Goal: Check status: Check status

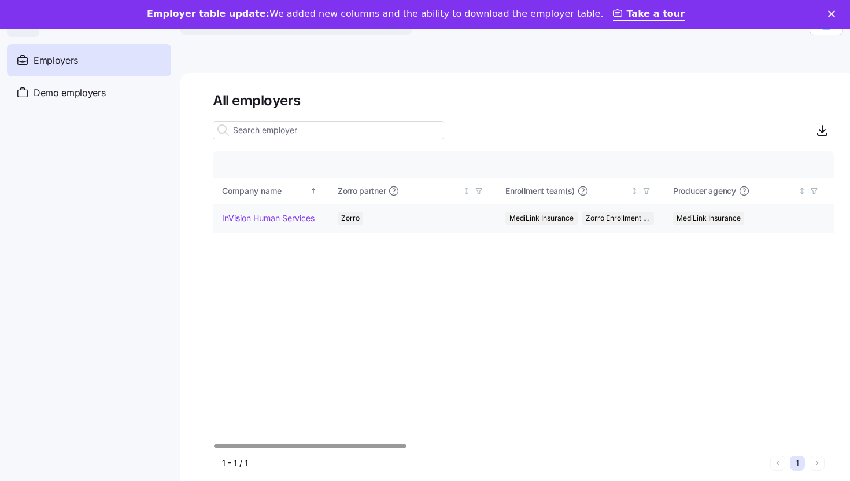
click at [294, 223] on link "InVision Human Services" at bounding box center [268, 218] width 93 height 12
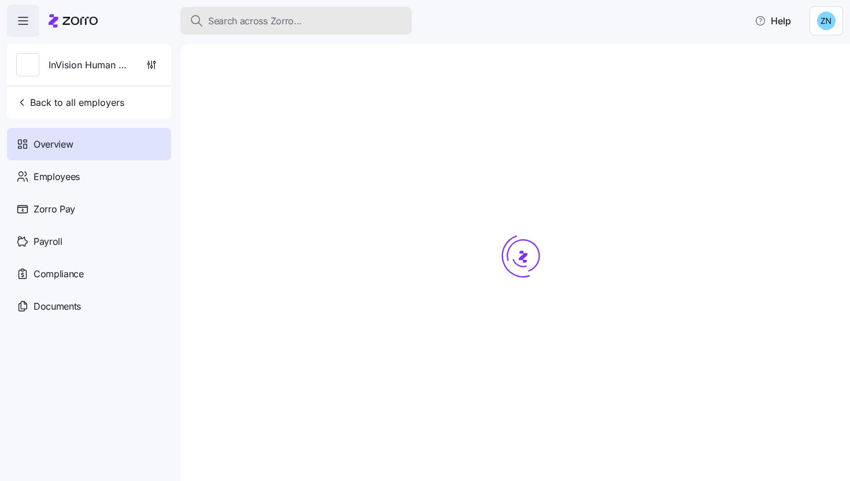
click at [333, 14] on div "Search across Zorro..." at bounding box center [296, 21] width 213 height 14
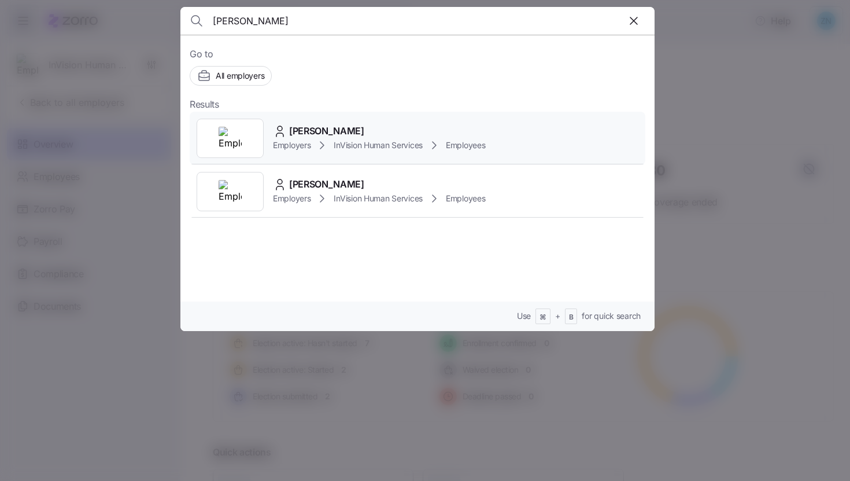
type input "[PERSON_NAME]"
click at [325, 128] on span "[PERSON_NAME]" at bounding box center [326, 131] width 75 height 14
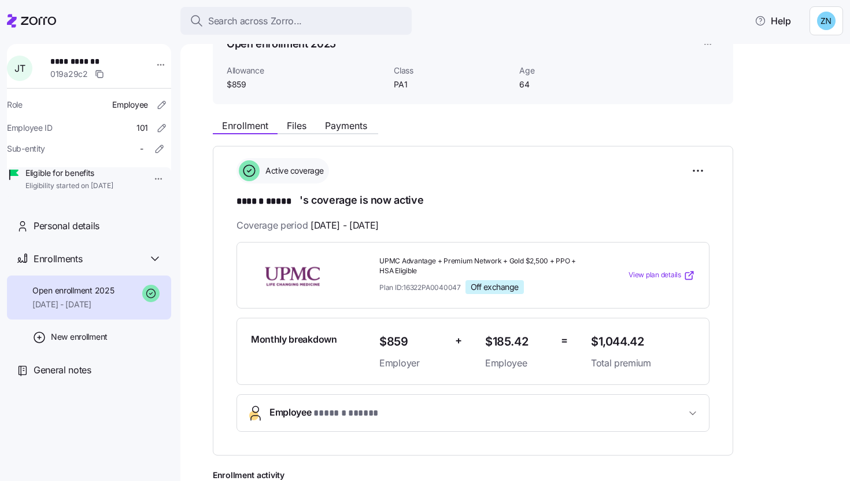
scroll to position [74, 0]
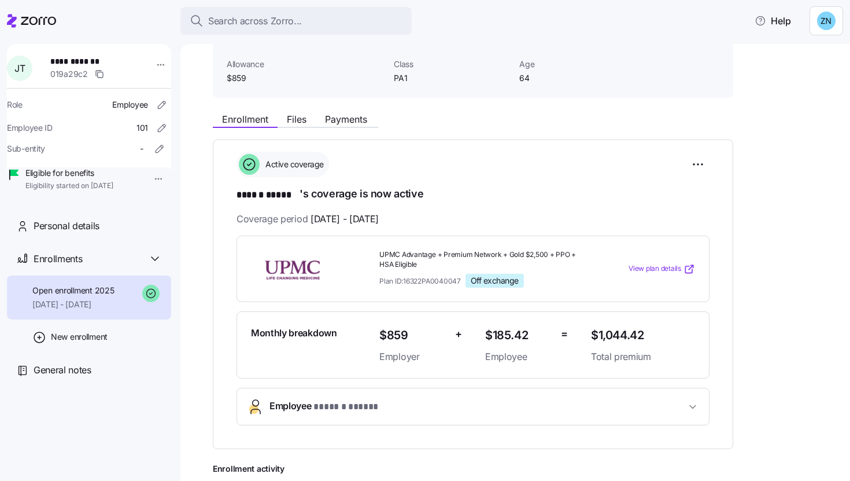
click at [362, 393] on button "Employee * ****** ***** *" at bounding box center [473, 406] width 472 height 36
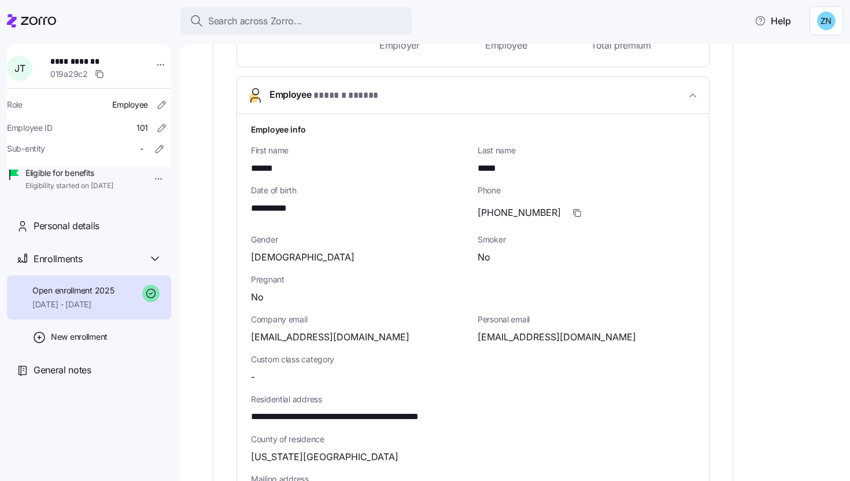
scroll to position [387, 0]
